Goal: Book appointment/travel/reservation

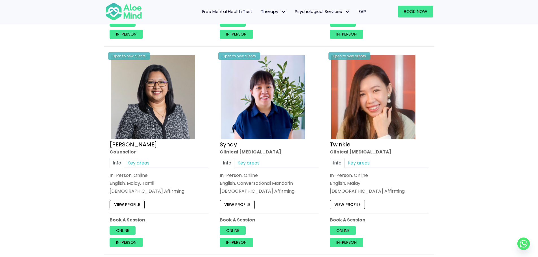
scroll to position [1325, 0]
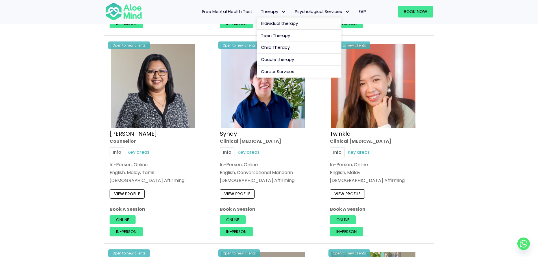
click at [282, 26] on span "Individual therapy" at bounding box center [279, 23] width 37 height 6
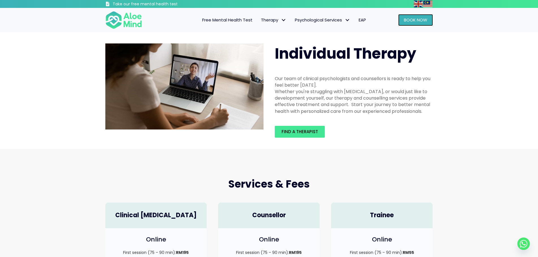
click at [416, 21] on span "Book Now" at bounding box center [415, 20] width 23 height 6
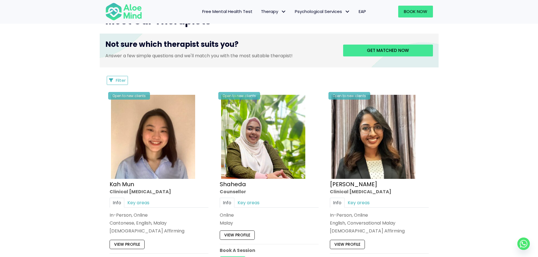
scroll to position [169, 0]
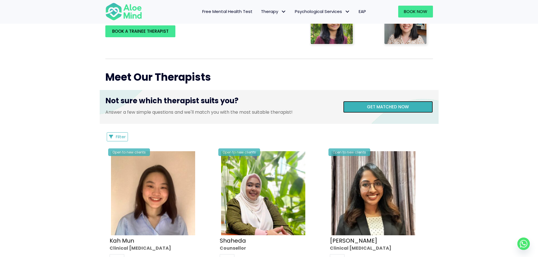
click at [400, 102] on link "Get matched now" at bounding box center [388, 107] width 90 height 12
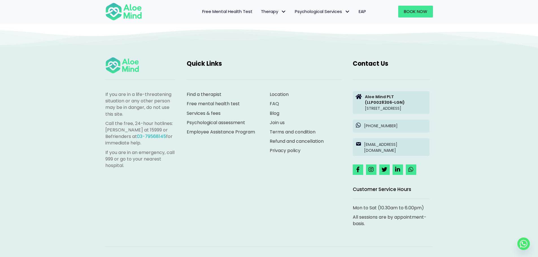
scroll to position [58, 0]
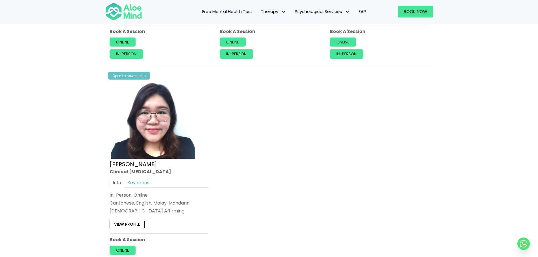
scroll to position [508, 0]
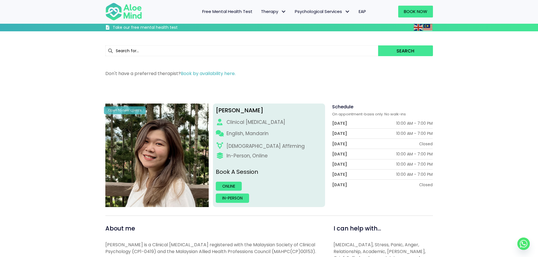
scroll to position [169, 0]
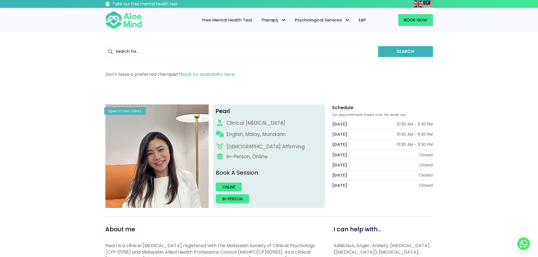
click at [404, 51] on button "Search" at bounding box center [405, 51] width 55 height 11
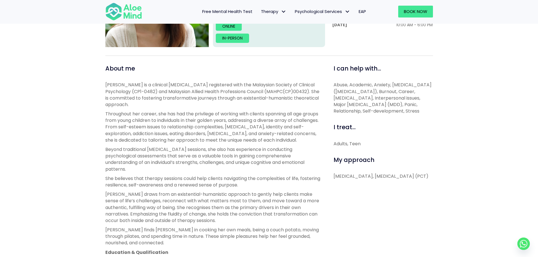
scroll to position [169, 0]
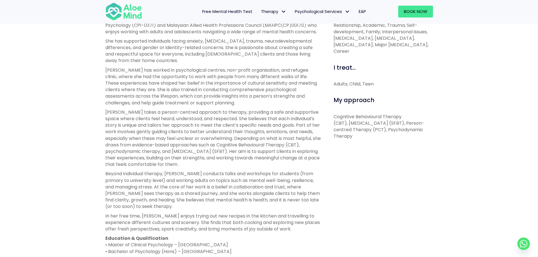
scroll to position [226, 0]
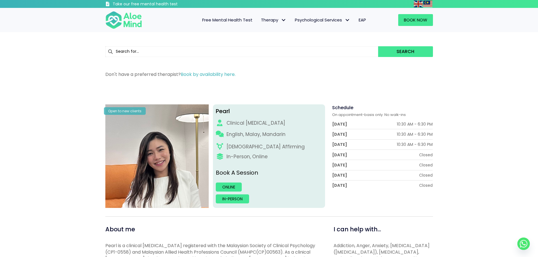
scroll to position [85, 0]
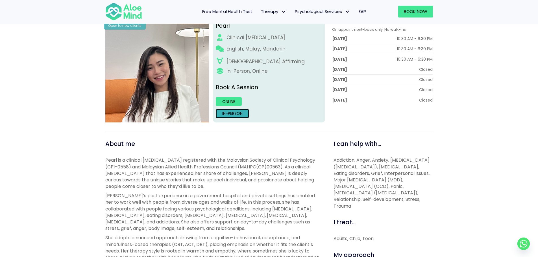
click at [233, 112] on link "In-person" at bounding box center [232, 113] width 33 height 9
